Goal: Use online tool/utility: Utilize a website feature to perform a specific function

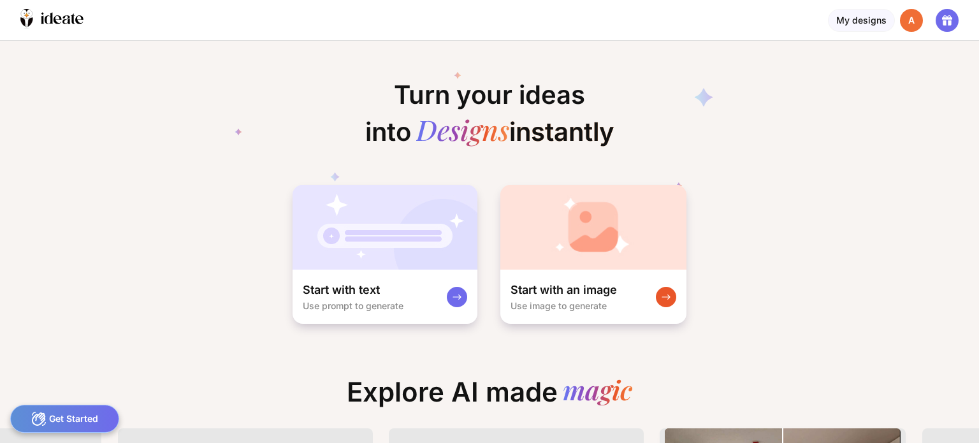
click at [653, 302] on div "Start with an image Use image to generate" at bounding box center [593, 297] width 186 height 54
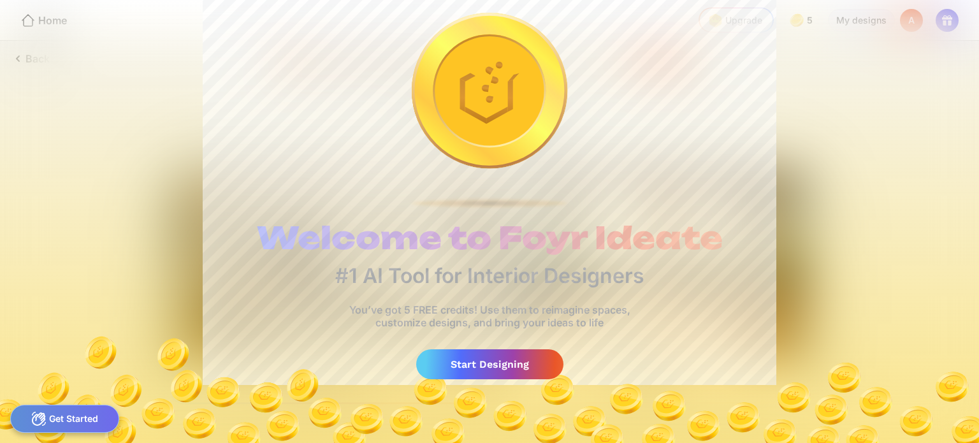
drag, startPoint x: 479, startPoint y: 364, endPoint x: 463, endPoint y: 361, distance: 16.2
click at [463, 361] on div "Start Designing" at bounding box center [489, 364] width 147 height 30
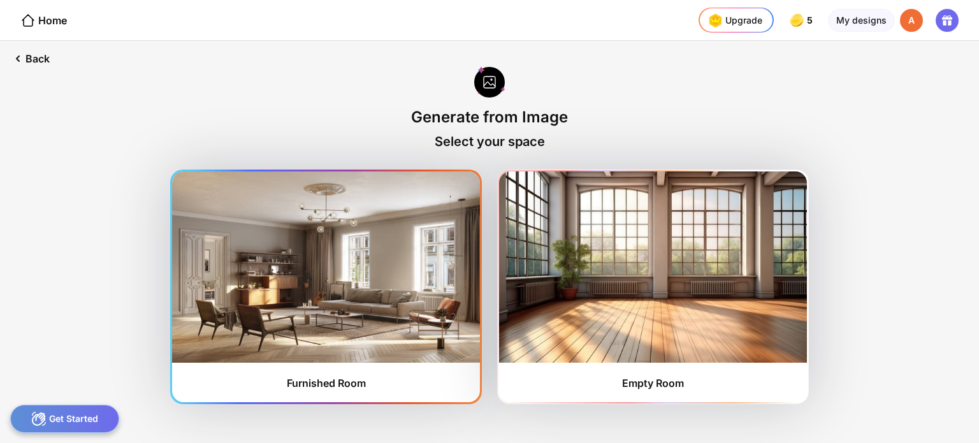
click at [412, 300] on img at bounding box center [326, 266] width 308 height 191
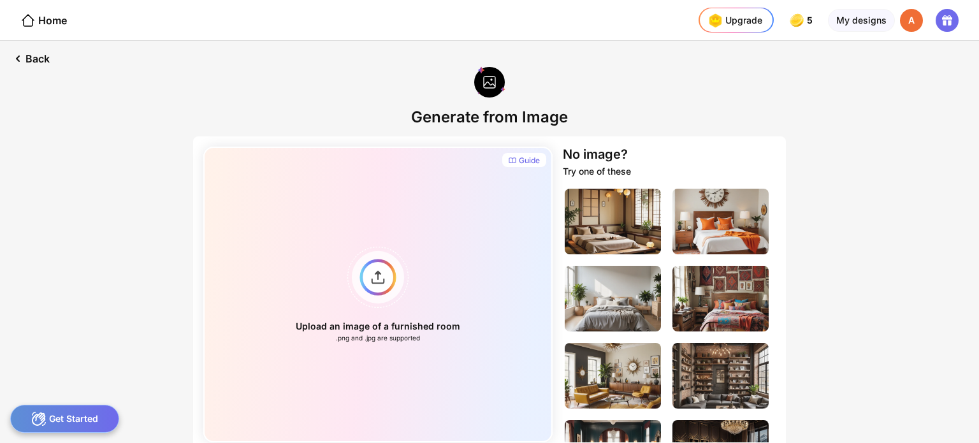
click at [412, 300] on div "Upload an image of a furnished room .png and .jpg are supported" at bounding box center [377, 295] width 349 height 296
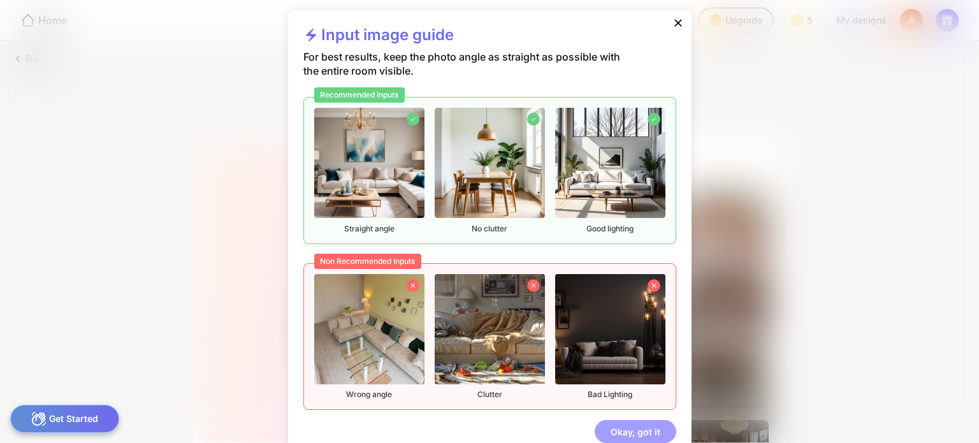
click at [624, 426] on div "Okay, got it" at bounding box center [636, 431] width 82 height 23
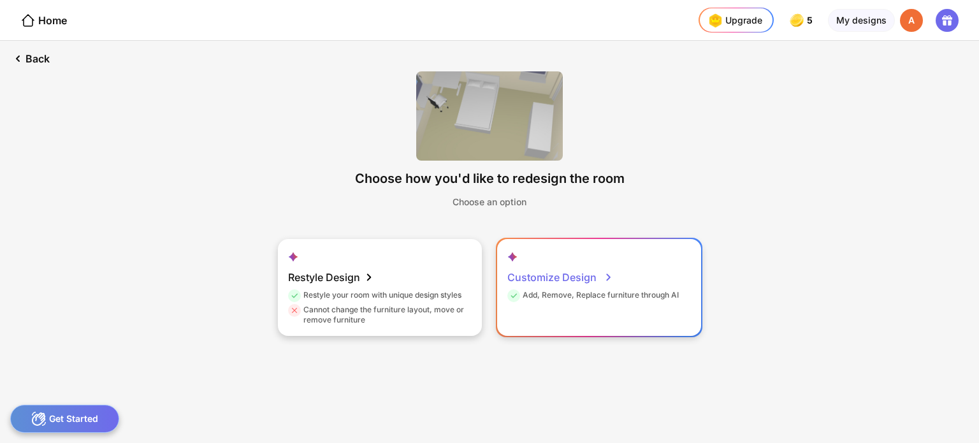
click at [527, 309] on div "Customize Design Add, Remove, Replace furniture through AI" at bounding box center [599, 287] width 204 height 97
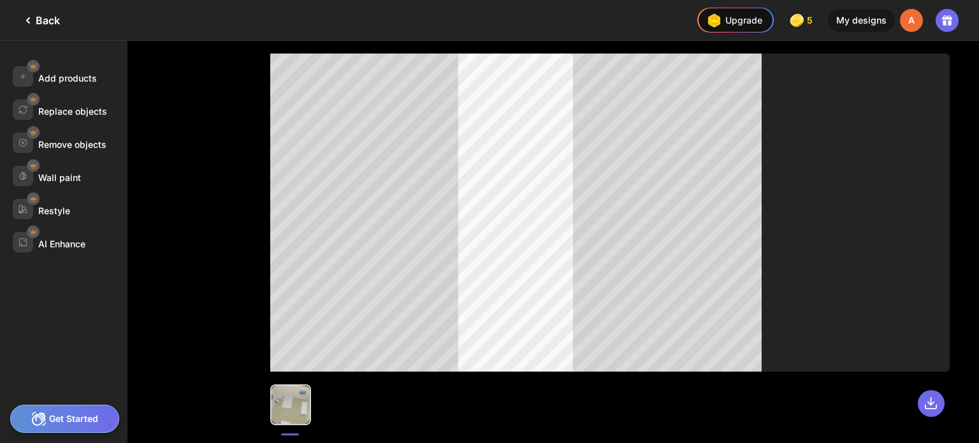
click at [96, 308] on div "Add products Replace objects Remove objects Wall paint Restyle AI Enhance" at bounding box center [63, 242] width 127 height 402
click at [76, 410] on div "Get Started" at bounding box center [64, 419] width 109 height 28
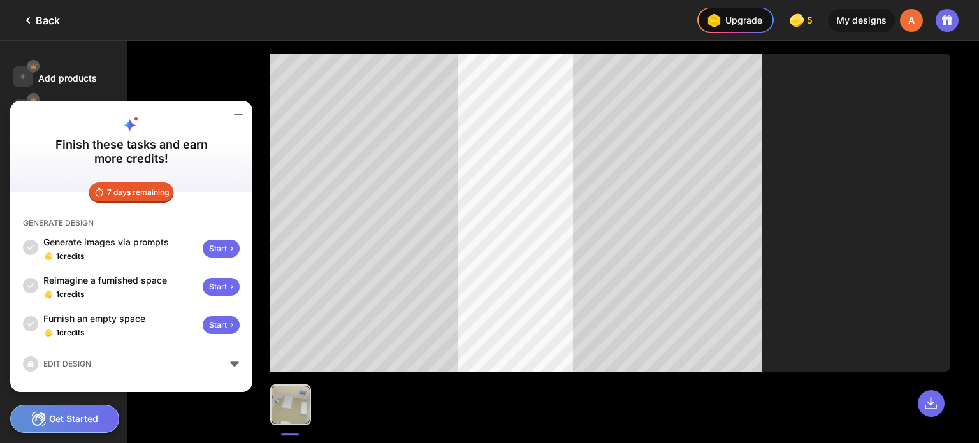
click at [233, 111] on icon at bounding box center [238, 114] width 15 height 15
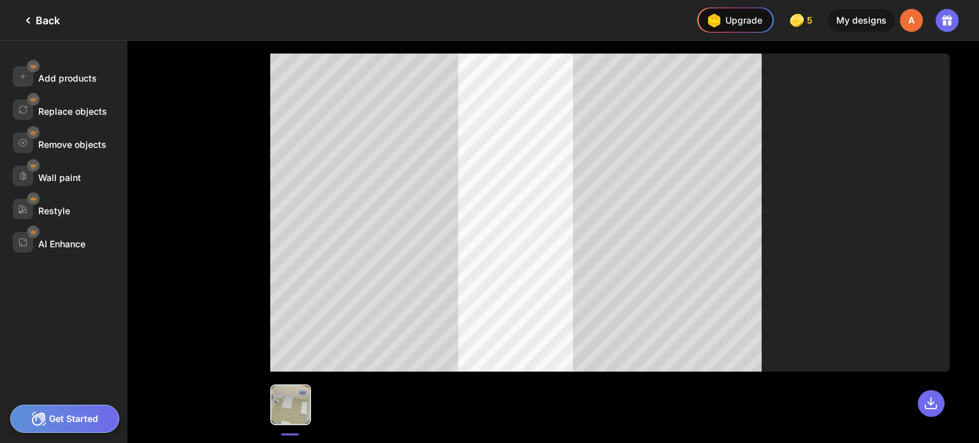
drag, startPoint x: 296, startPoint y: 392, endPoint x: 303, endPoint y: 389, distance: 7.5
click at [303, 389] on div at bounding box center [290, 405] width 38 height 38
click at [64, 238] on div "AI Enhance" at bounding box center [61, 243] width 47 height 11
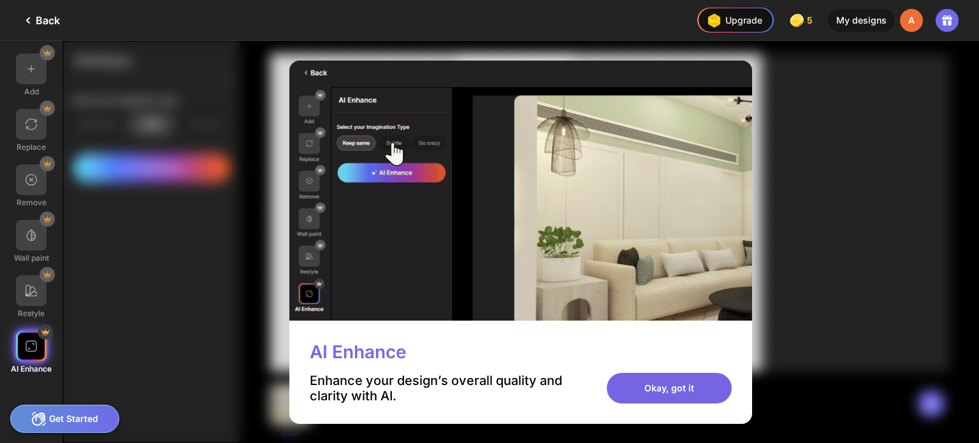
click at [653, 382] on div "Okay, got it" at bounding box center [669, 388] width 125 height 31
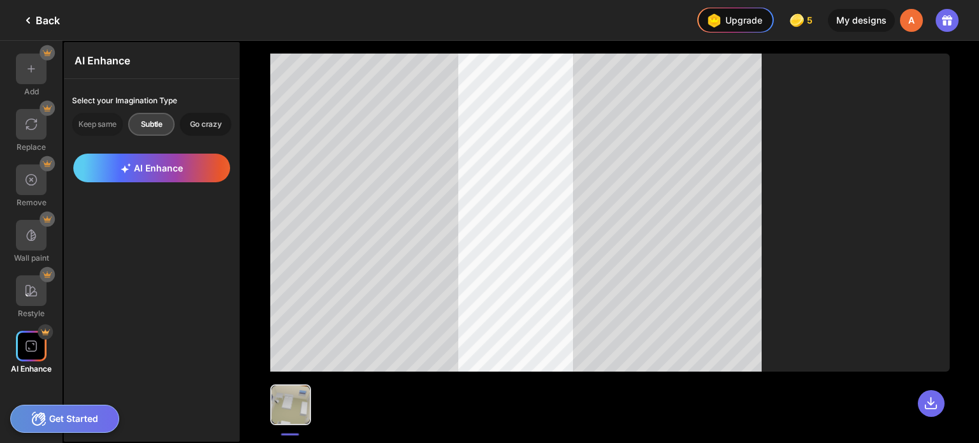
click at [201, 120] on div "Go crazy" at bounding box center [206, 124] width 52 height 23
click at [27, 297] on img at bounding box center [31, 290] width 13 height 13
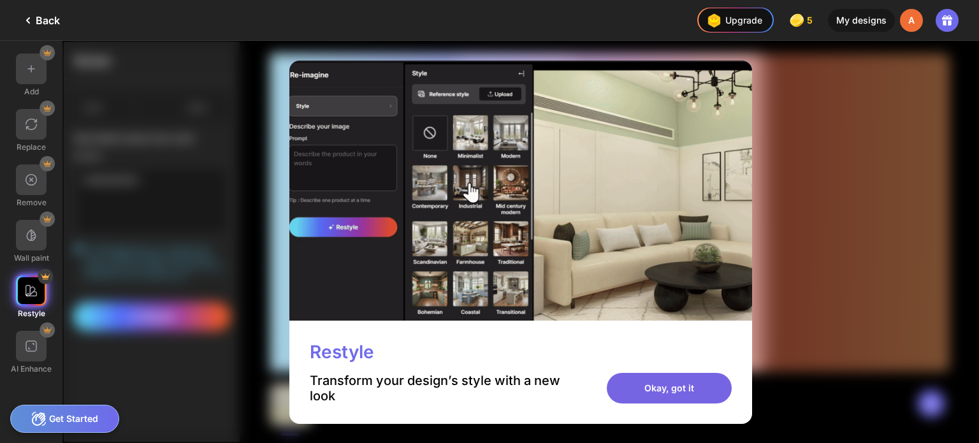
click at [633, 374] on div "Okay, got it" at bounding box center [669, 388] width 125 height 31
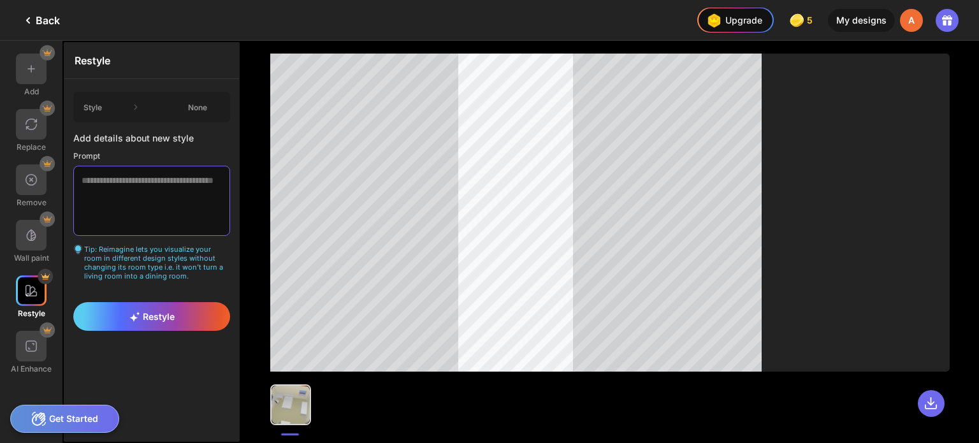
click at [150, 186] on textarea at bounding box center [151, 201] width 157 height 70
click at [131, 108] on icon at bounding box center [135, 107] width 13 height 13
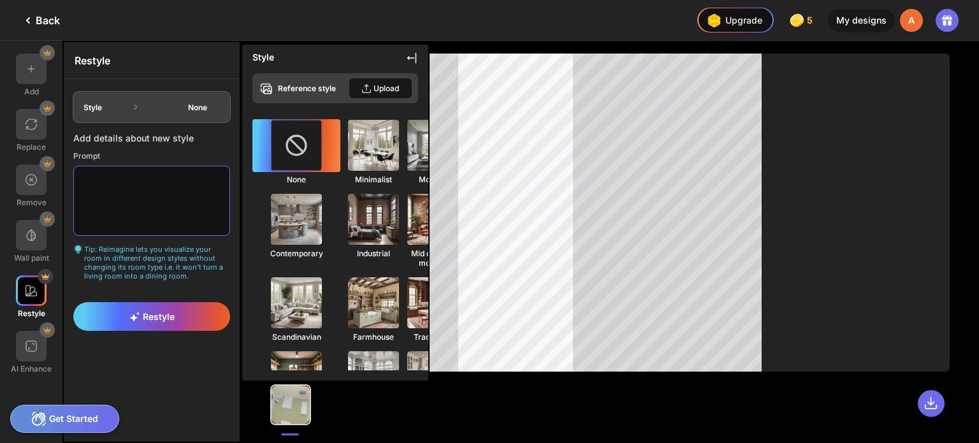
click at [157, 210] on textarea at bounding box center [151, 201] width 157 height 70
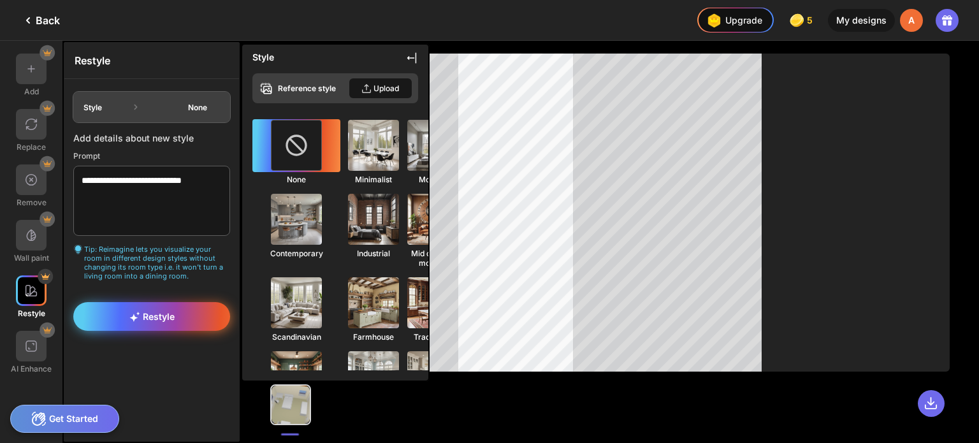
click at [171, 311] on span "Restyle" at bounding box center [151, 316] width 45 height 11
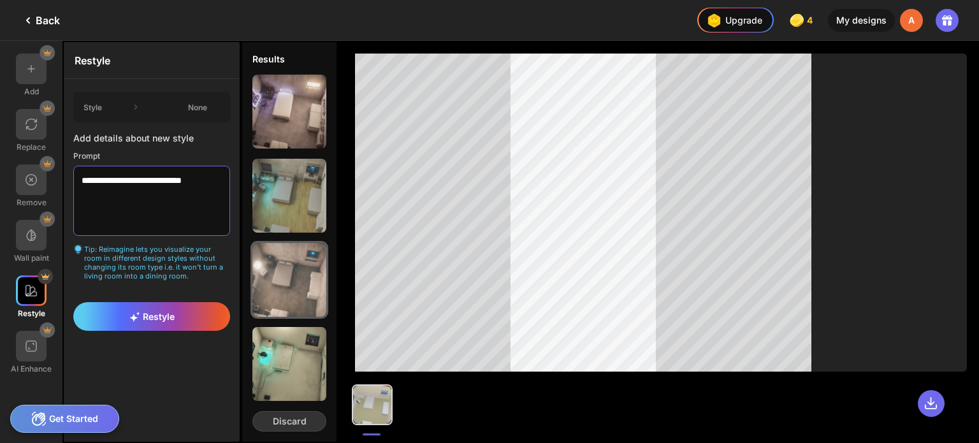
click at [220, 184] on textarea "**********" at bounding box center [151, 201] width 157 height 70
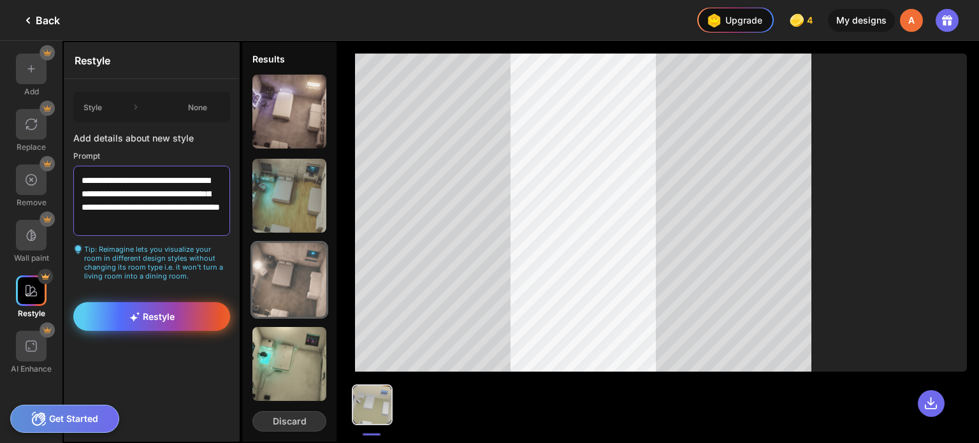
scroll to position [4, 0]
type textarea "**********"
click at [182, 305] on div "Restyle" at bounding box center [151, 316] width 157 height 29
